Goal: Information Seeking & Learning: Learn about a topic

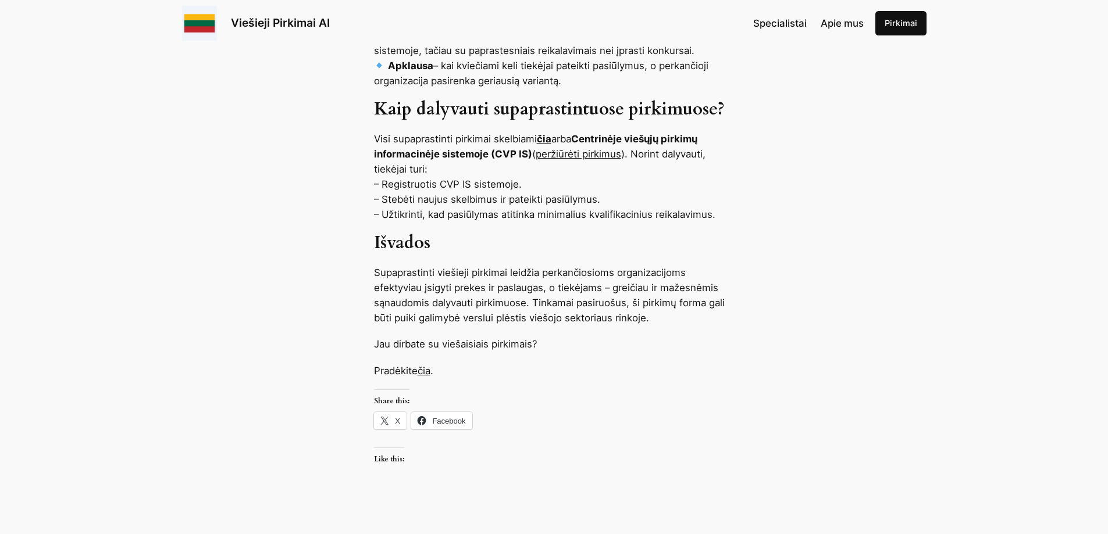
scroll to position [1175, 0]
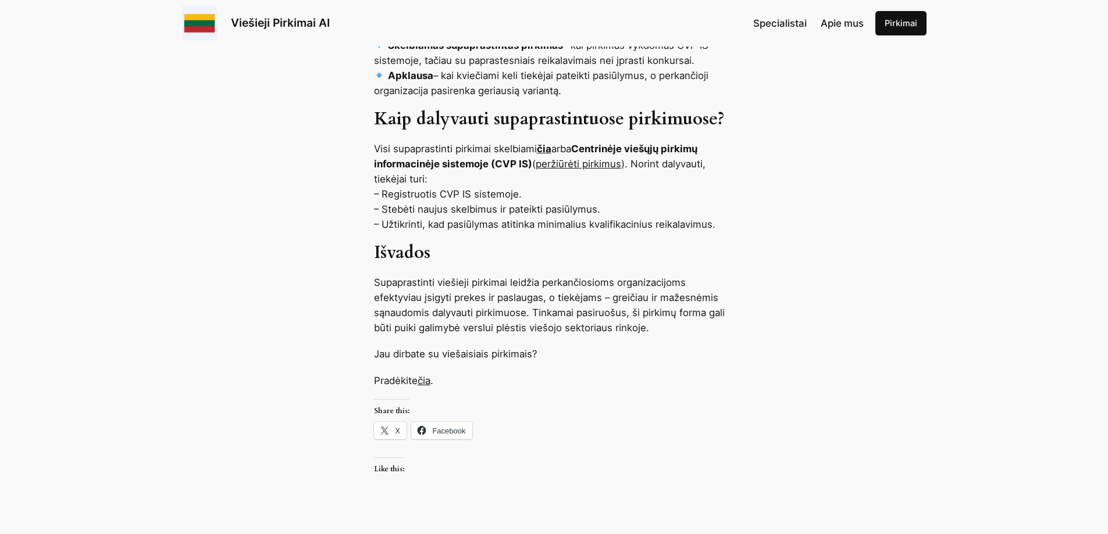
click at [424, 375] on link "čia" at bounding box center [423, 381] width 13 height 12
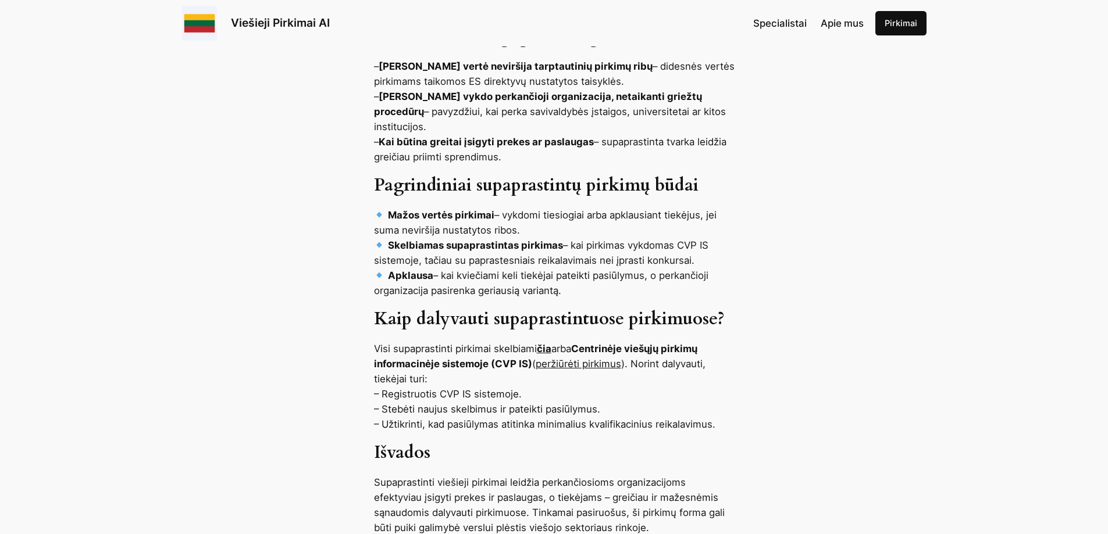
scroll to position [958, 0]
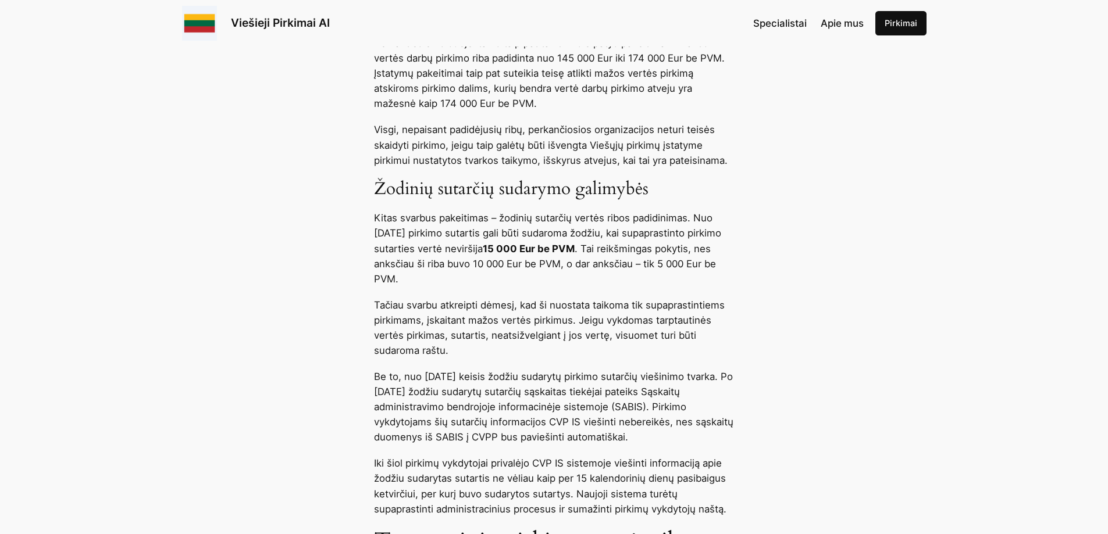
scroll to position [2425, 0]
